Goal: Transaction & Acquisition: Purchase product/service

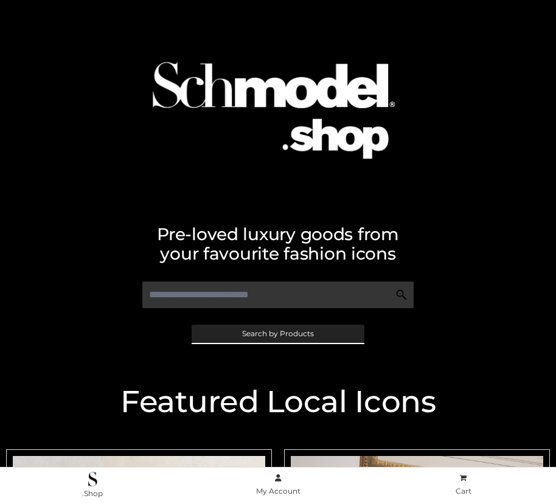
click at [277, 333] on span "Search by Products" at bounding box center [278, 333] width 72 height 7
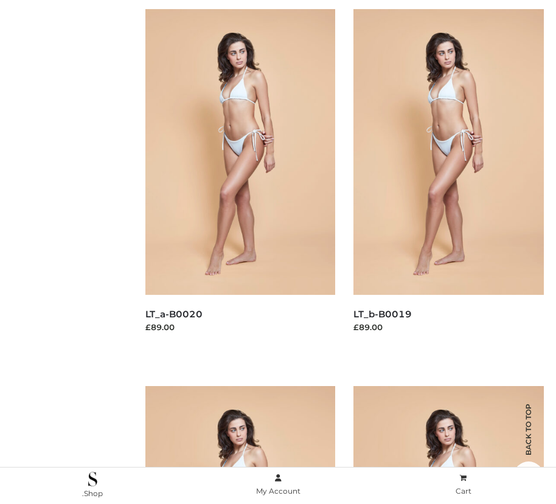
scroll to position [122, 0]
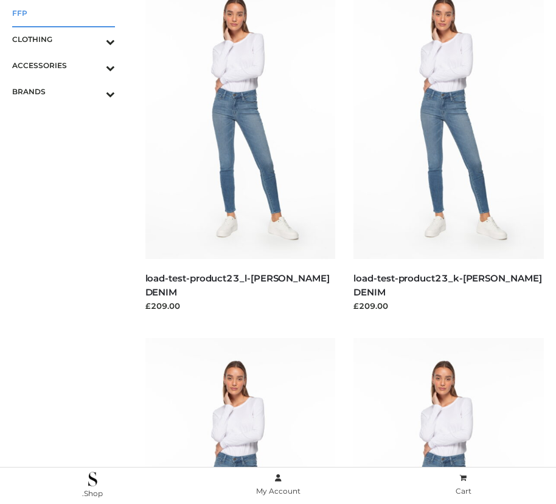
click at [63, 13] on span "FFP" at bounding box center [63, 13] width 103 height 14
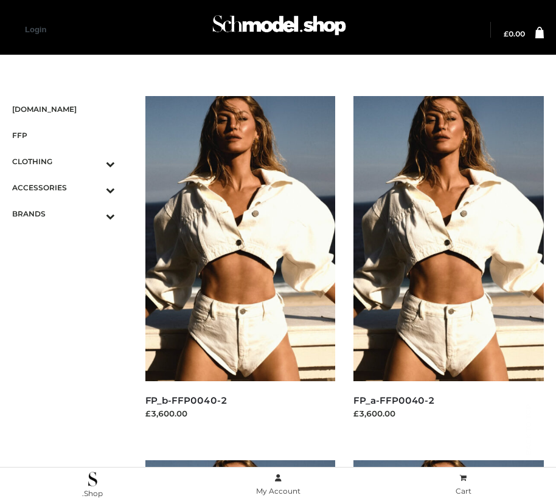
scroll to position [1026, 0]
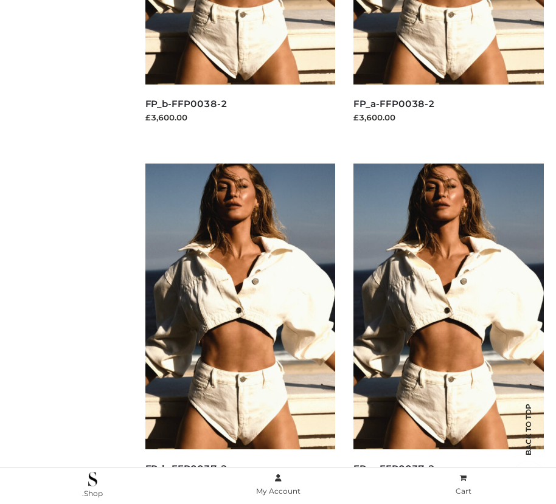
click at [449, 333] on img at bounding box center [449, 306] width 190 height 285
